Goal: Use online tool/utility: Utilize a website feature to perform a specific function

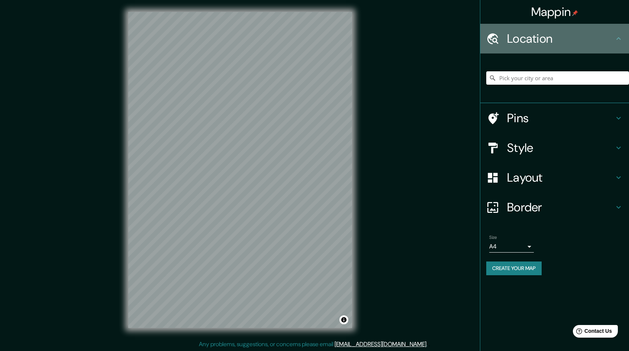
click at [538, 42] on h4 "Location" at bounding box center [560, 38] width 107 height 15
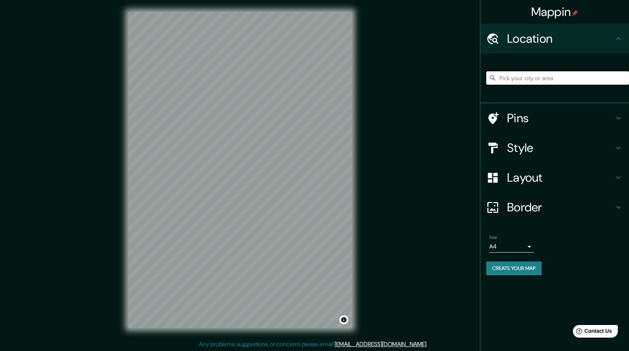
click at [540, 82] on input "Pick your city or area" at bounding box center [557, 77] width 143 height 13
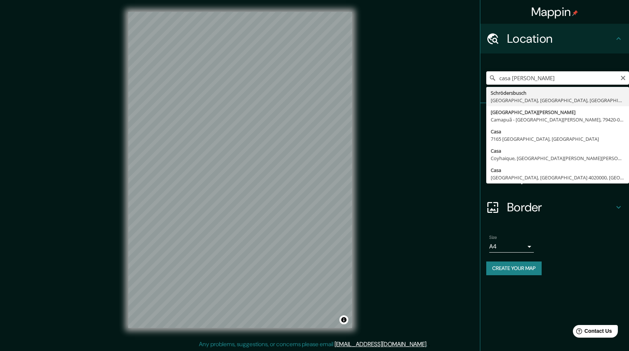
click at [585, 81] on input "casa [PERSON_NAME]" at bounding box center [557, 77] width 143 height 13
paste input "[GEOGRAPHIC_DATA], [GEOGRAPHIC_DATA]"
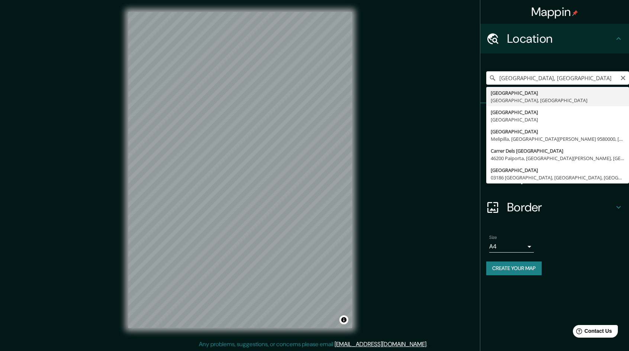
type input "[GEOGRAPHIC_DATA], [GEOGRAPHIC_DATA], [GEOGRAPHIC_DATA]"
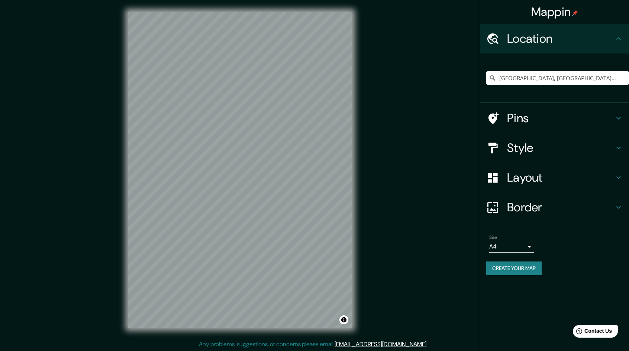
click at [533, 109] on div "Pins" at bounding box center [555, 118] width 149 height 30
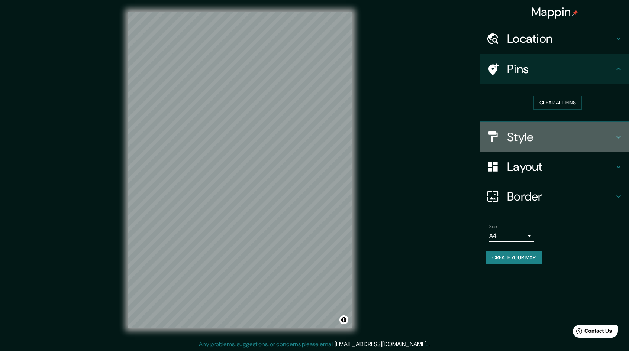
click at [539, 133] on h4 "Style" at bounding box center [560, 137] width 107 height 15
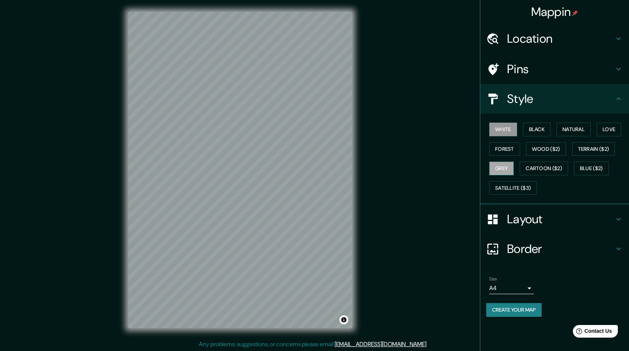
click at [504, 165] on button "Grey" at bounding box center [501, 169] width 25 height 14
click at [585, 168] on button "Blue ($2)" at bounding box center [591, 169] width 35 height 14
click at [515, 264] on ul "Location [GEOGRAPHIC_DATA], [GEOGRAPHIC_DATA], [GEOGRAPHIC_DATA] Pins Style Whi…" at bounding box center [555, 175] width 149 height 302
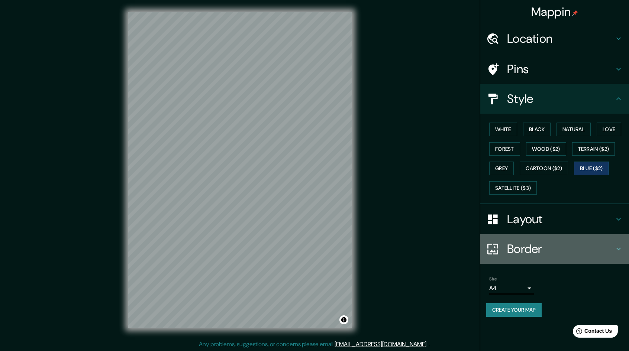
click at [516, 261] on div "Border" at bounding box center [555, 249] width 149 height 30
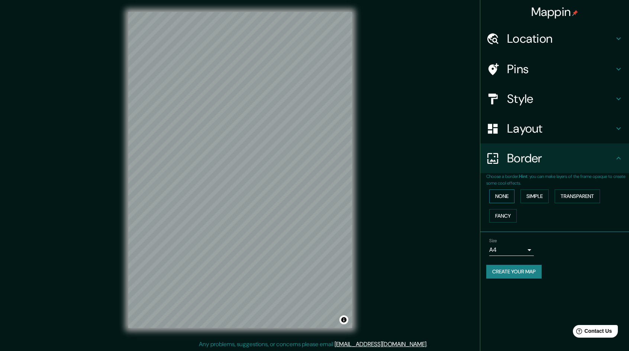
click at [502, 196] on button "None" at bounding box center [501, 197] width 25 height 14
click at [530, 197] on button "Simple" at bounding box center [535, 197] width 28 height 14
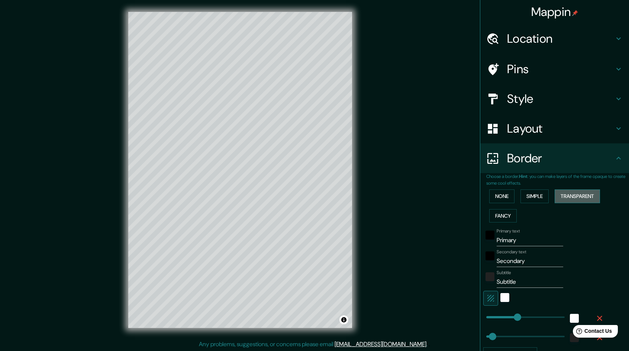
click at [568, 195] on button "Transparent" at bounding box center [577, 197] width 45 height 14
click at [500, 197] on button "None" at bounding box center [501, 197] width 25 height 14
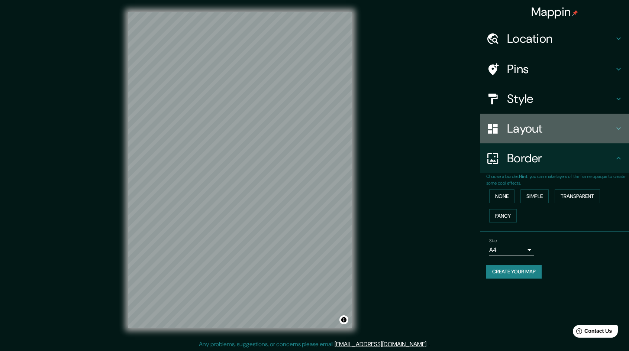
click at [524, 135] on h4 "Layout" at bounding box center [560, 128] width 107 height 15
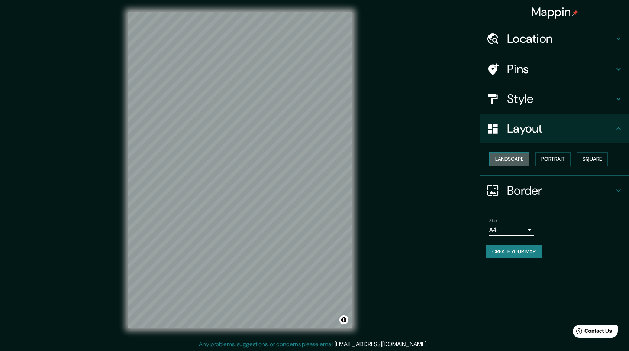
click at [509, 161] on button "Landscape" at bounding box center [509, 159] width 40 height 14
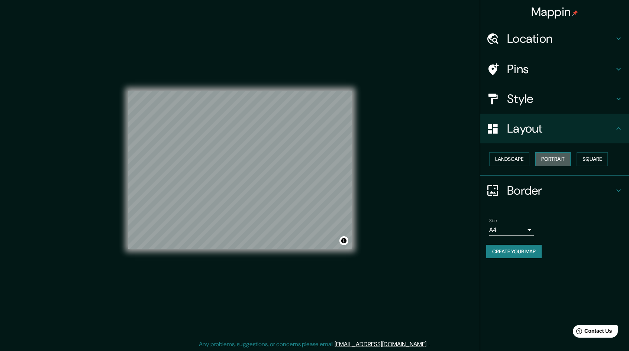
click at [542, 159] on button "Portrait" at bounding box center [553, 159] width 35 height 14
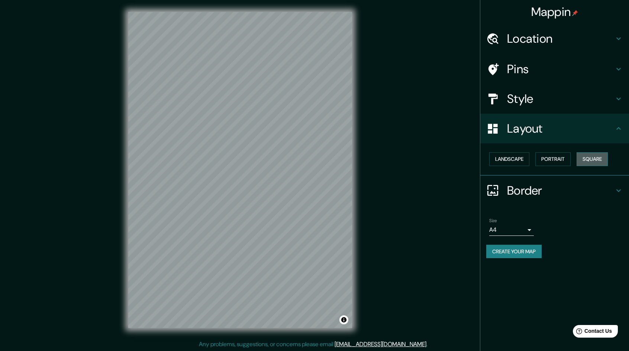
click at [594, 160] on button "Square" at bounding box center [592, 159] width 31 height 14
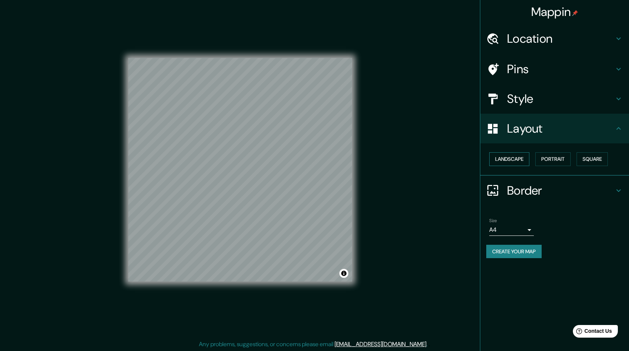
click at [518, 161] on button "Landscape" at bounding box center [509, 159] width 40 height 14
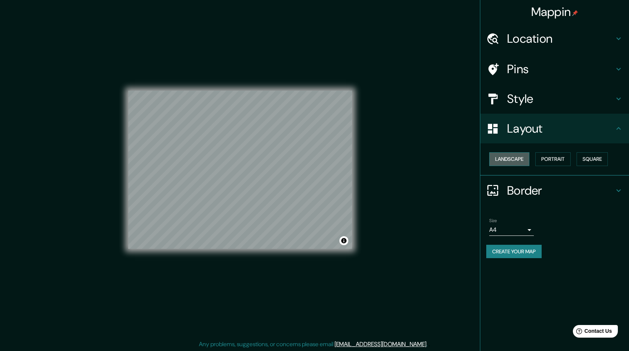
click at [515, 160] on button "Landscape" at bounding box center [509, 159] width 40 height 14
click at [548, 156] on button "Portrait" at bounding box center [553, 159] width 35 height 14
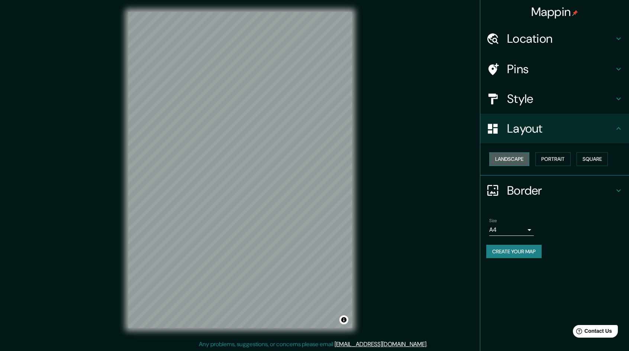
click at [507, 159] on button "Landscape" at bounding box center [509, 159] width 40 height 14
